Goal: Navigation & Orientation: Find specific page/section

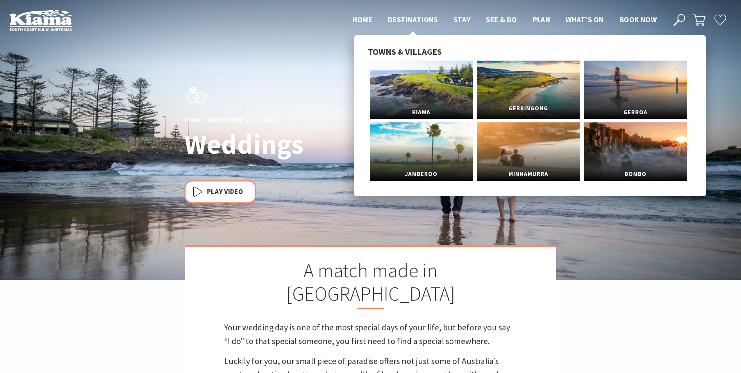
click at [524, 75] on link "Gerringong" at bounding box center [528, 90] width 103 height 59
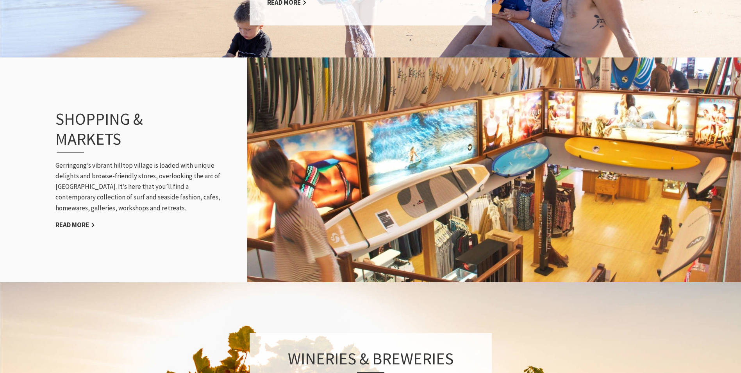
scroll to position [807, 0]
